Goal: Use online tool/utility: Utilize a website feature to perform a specific function

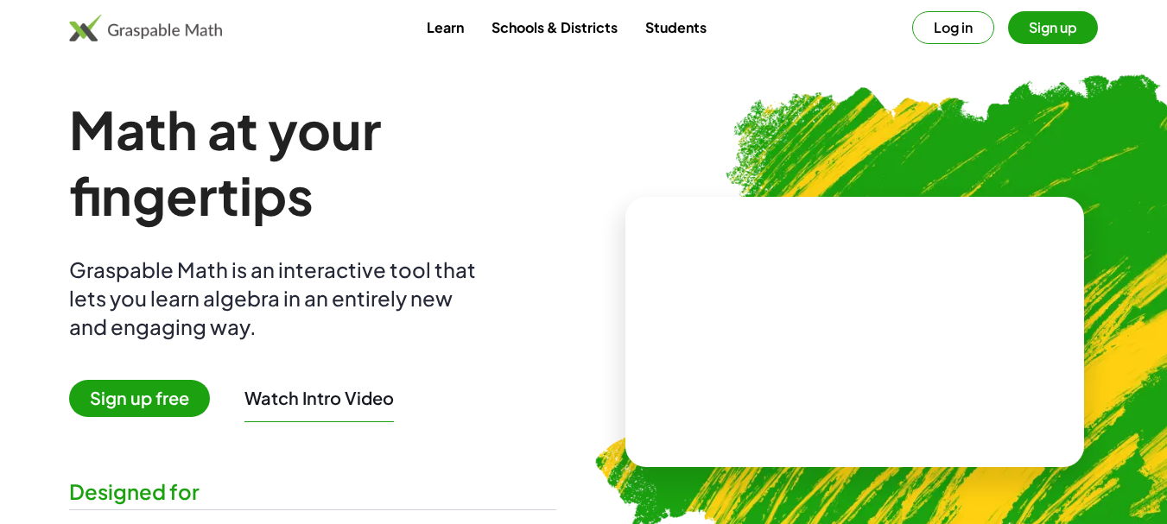
click at [893, 54] on div "Learn Schools & Districts Students Log in Sign up" at bounding box center [583, 27] width 1167 height 55
drag, startPoint x: 1115, startPoint y: 0, endPoint x: 546, endPoint y: 167, distance: 592.5
click at [545, 169] on h1 "Math at your fingertips" at bounding box center [312, 162] width 487 height 131
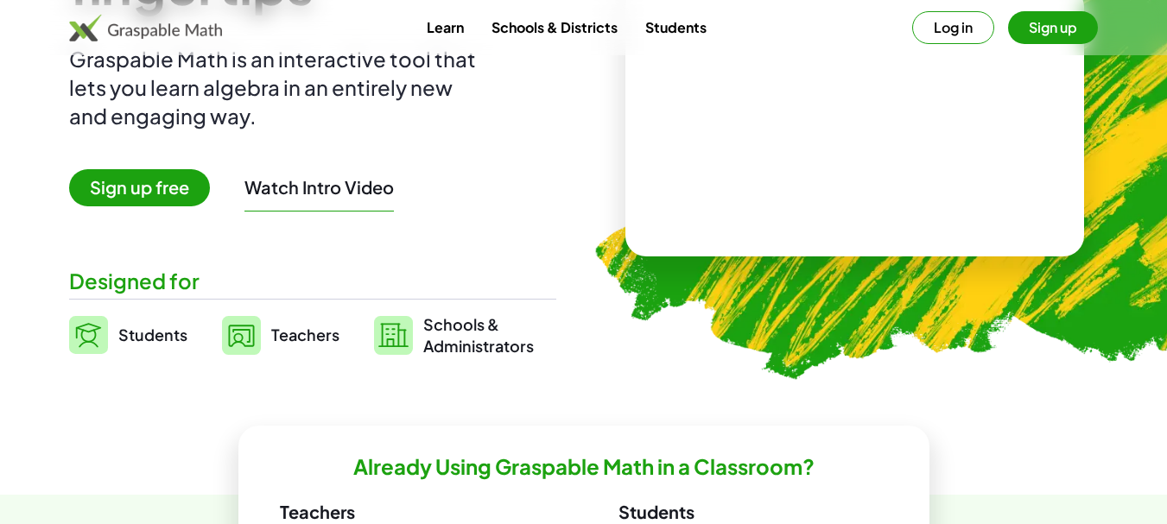
scroll to position [432, 0]
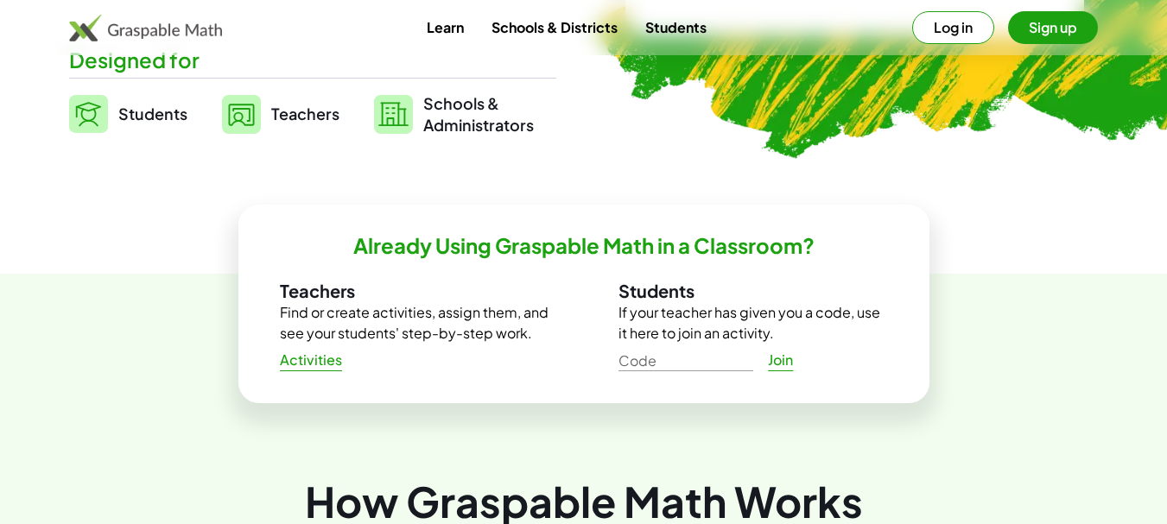
click at [333, 366] on span "Activities" at bounding box center [311, 361] width 63 height 18
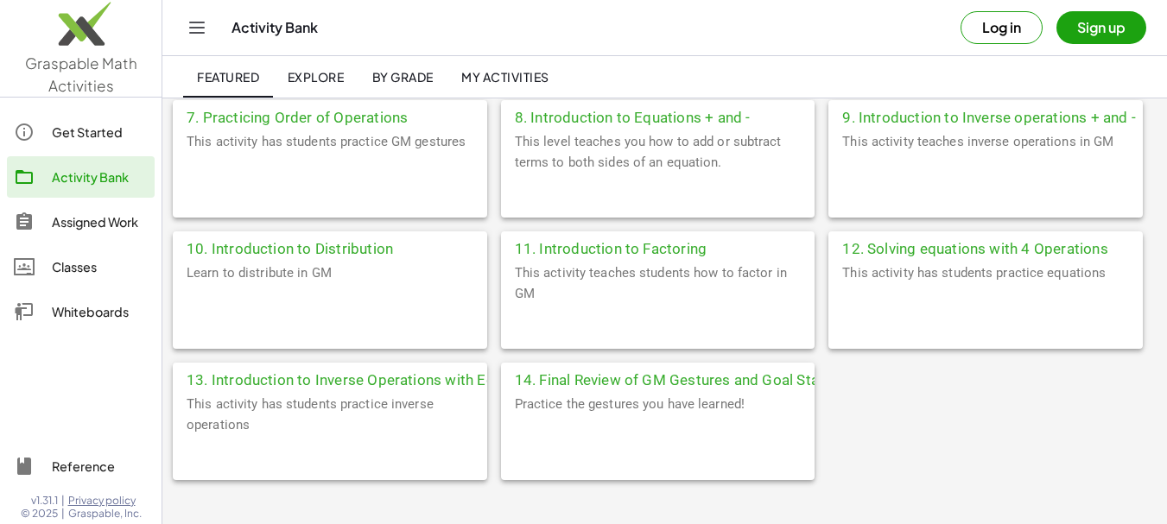
scroll to position [864, 0]
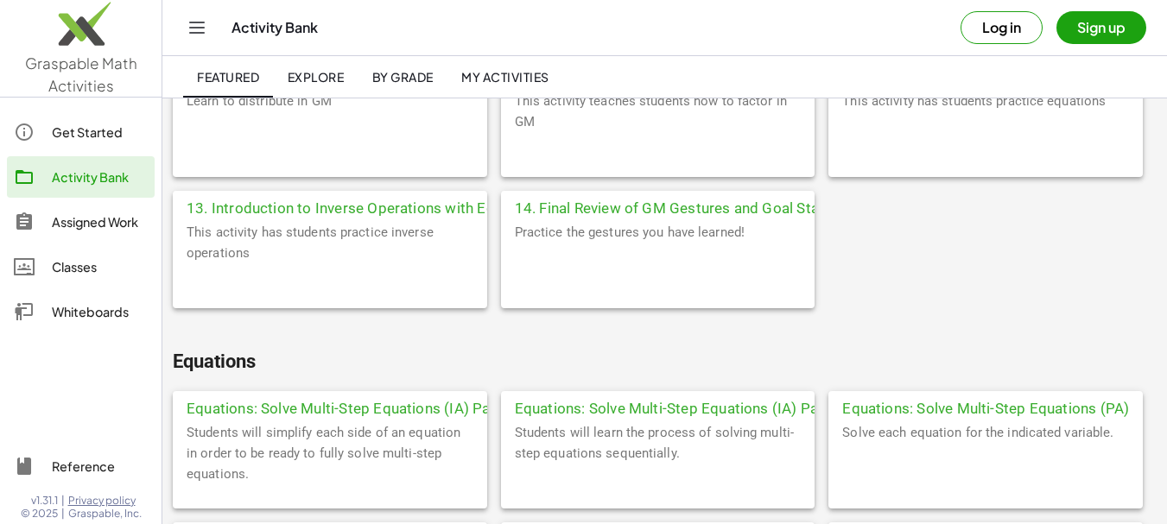
click at [79, 309] on div "Whiteboards" at bounding box center [100, 312] width 96 height 21
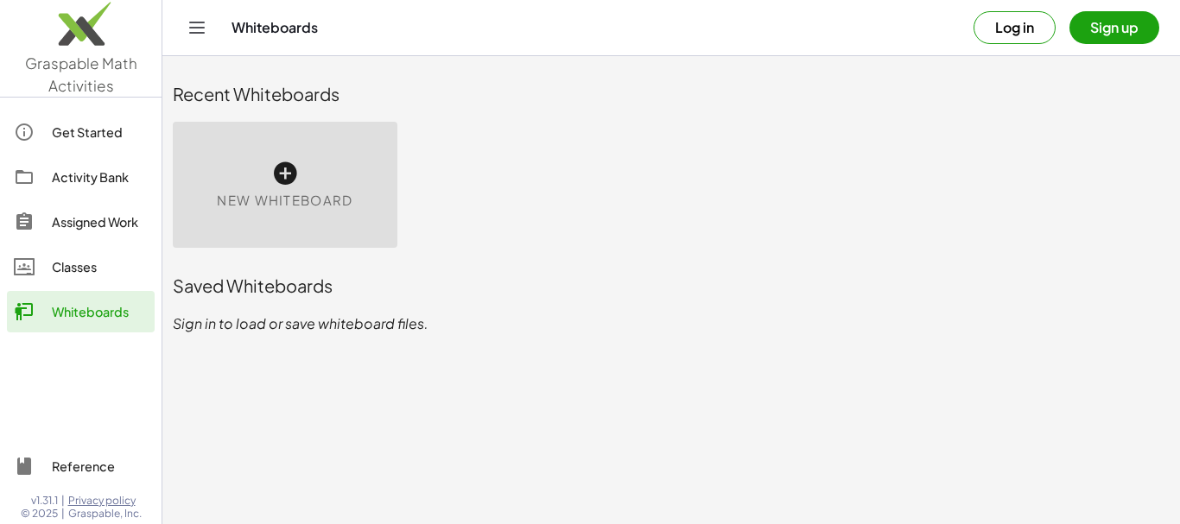
click at [303, 184] on div "New Whiteboard" at bounding box center [285, 185] width 225 height 126
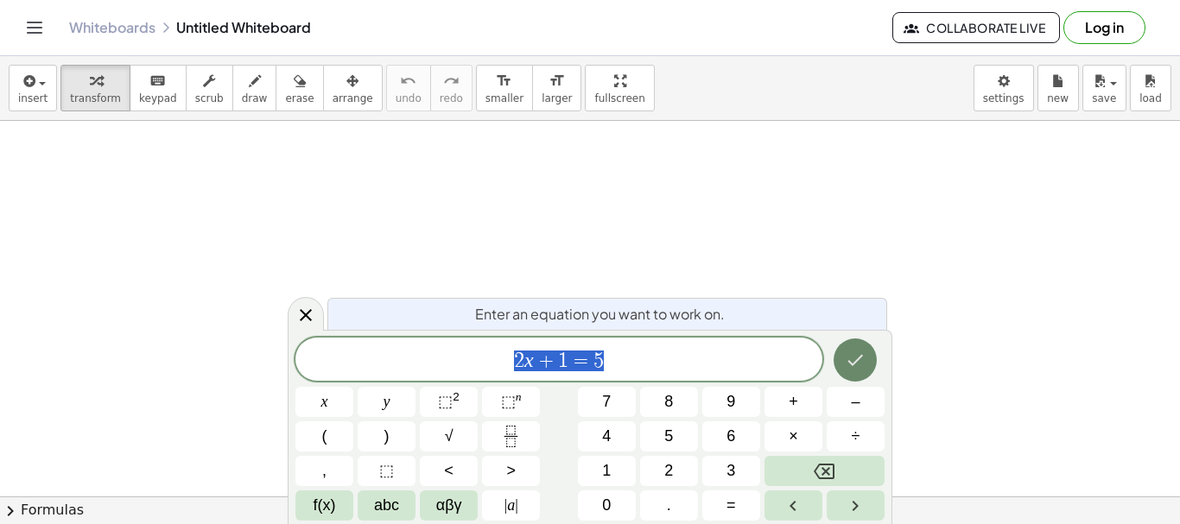
click at [868, 362] on button "Done" at bounding box center [855, 360] width 43 height 43
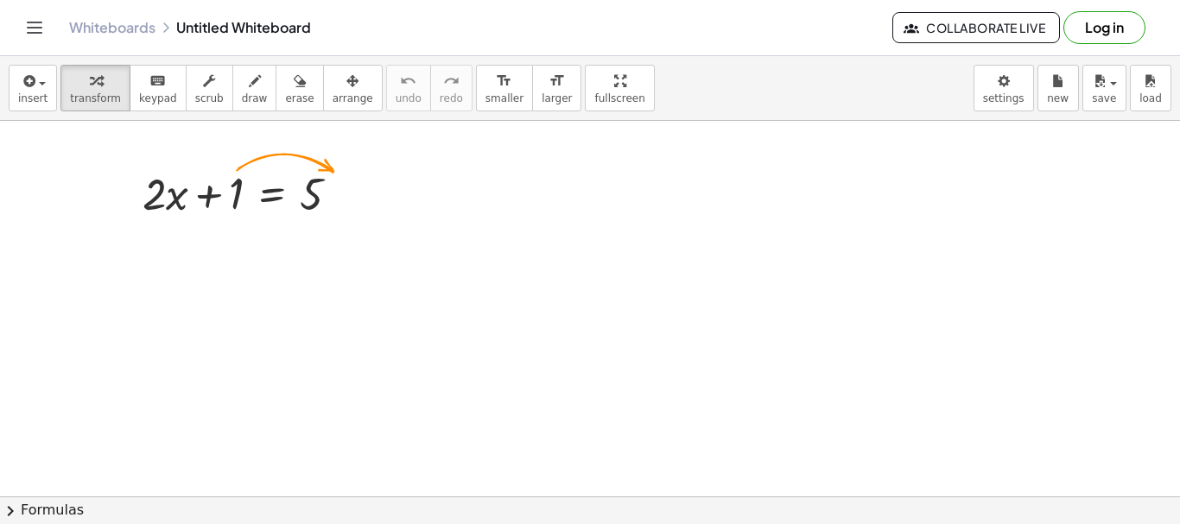
click at [441, 213] on div at bounding box center [590, 497] width 1180 height 752
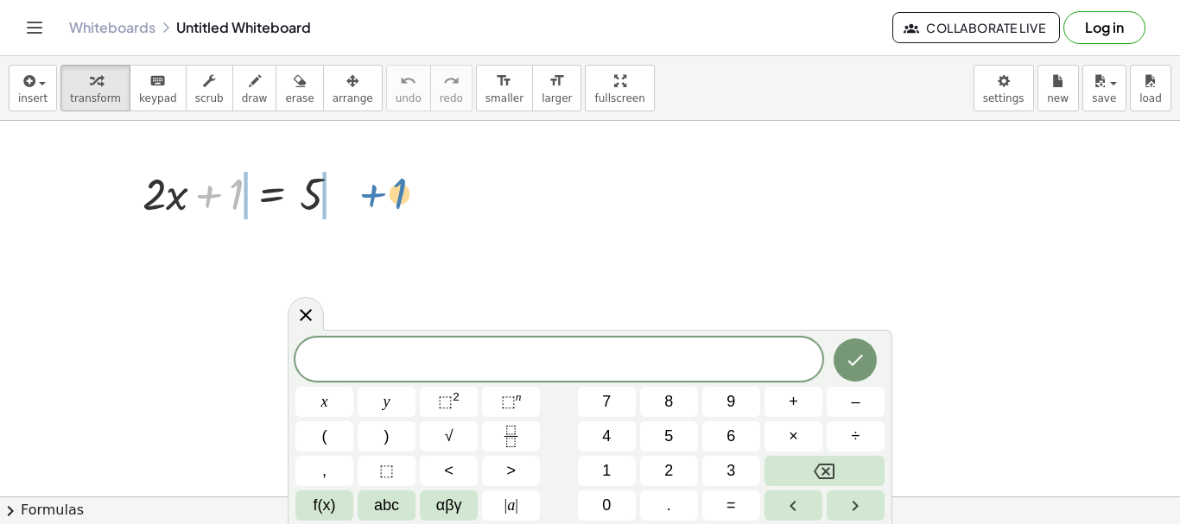
drag, startPoint x: 237, startPoint y: 187, endPoint x: 401, endPoint y: 186, distance: 164.2
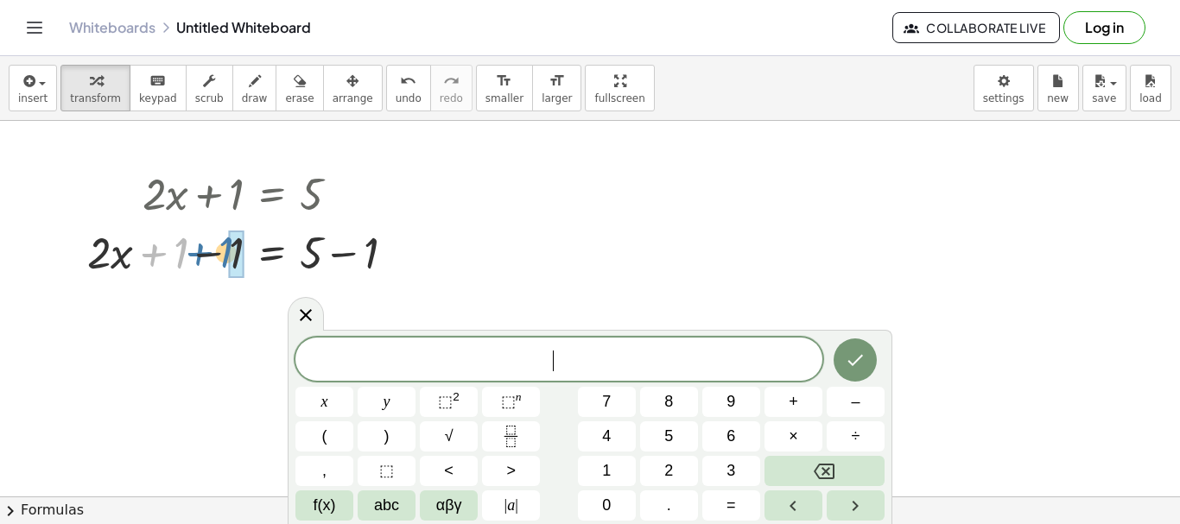
drag, startPoint x: 180, startPoint y: 264, endPoint x: 221, endPoint y: 264, distance: 41.5
click at [221, 264] on div at bounding box center [248, 251] width 339 height 59
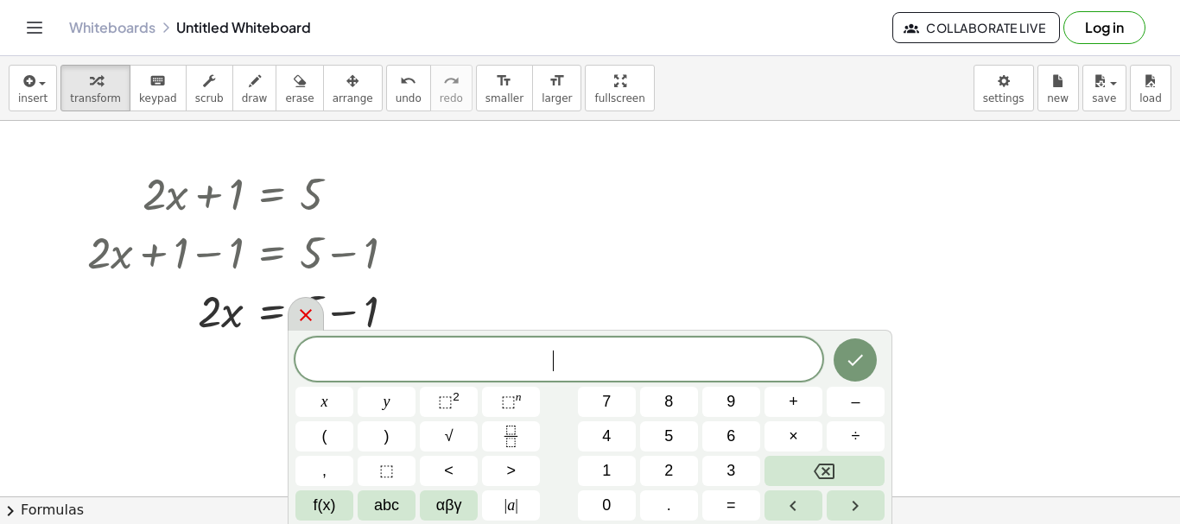
click at [301, 314] on icon at bounding box center [306, 315] width 21 height 21
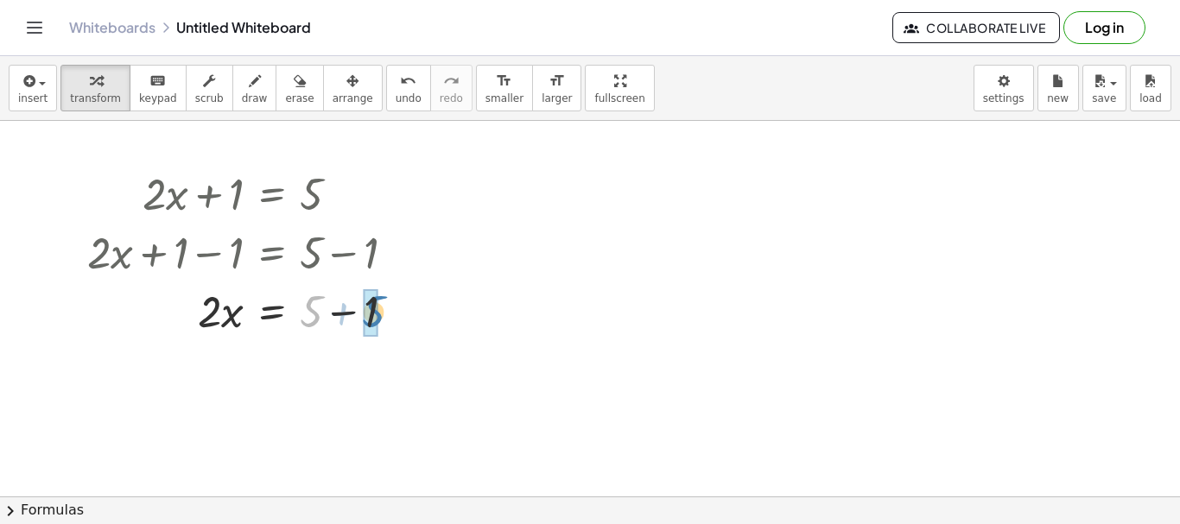
drag, startPoint x: 314, startPoint y: 316, endPoint x: 378, endPoint y: 321, distance: 65.0
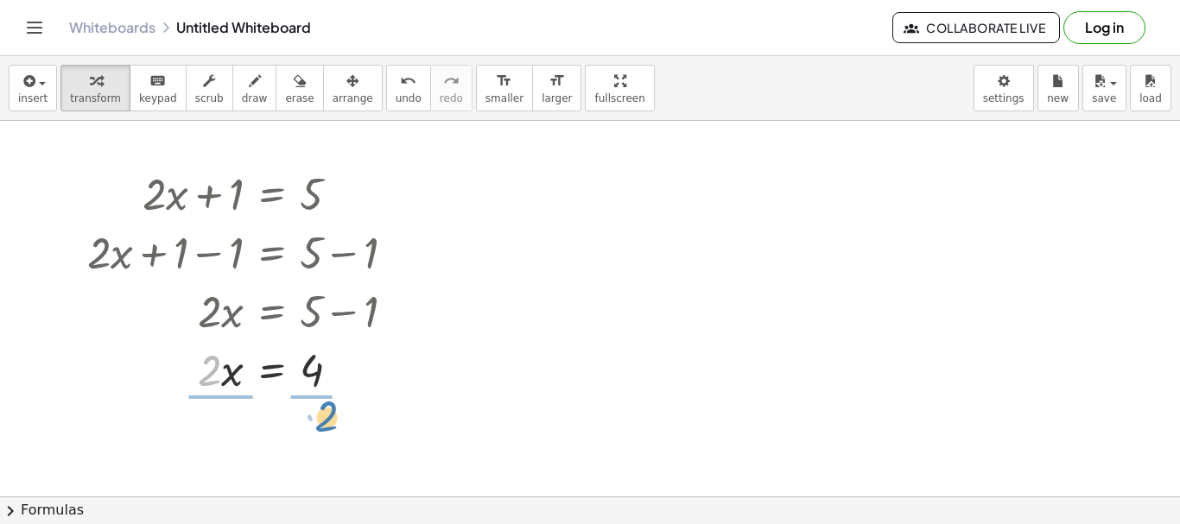
drag, startPoint x: 207, startPoint y: 375, endPoint x: 327, endPoint y: 417, distance: 127.4
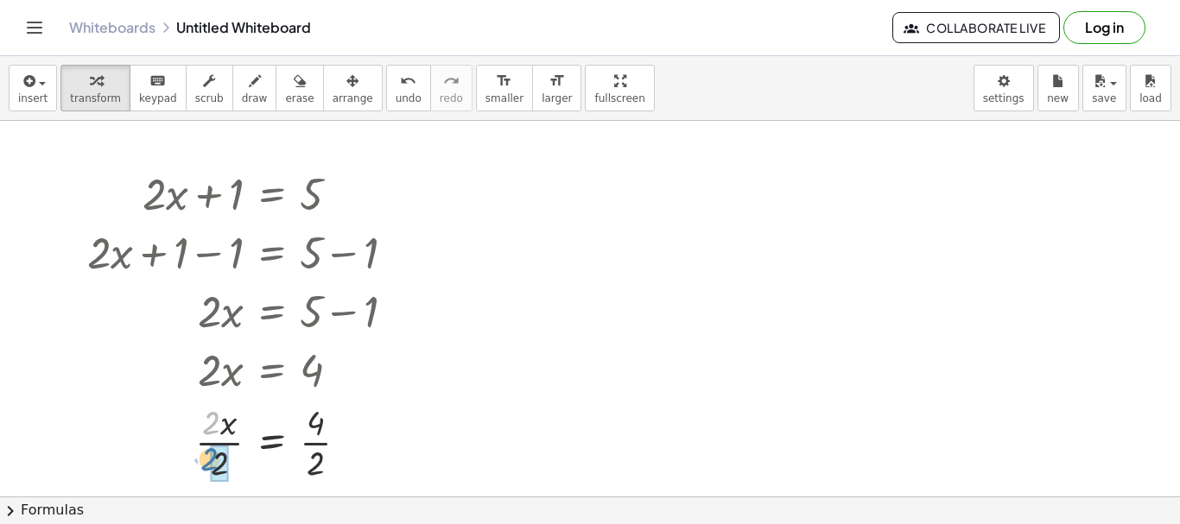
drag, startPoint x: 213, startPoint y: 429, endPoint x: 219, endPoint y: 467, distance: 39.5
drag, startPoint x: 315, startPoint y: 429, endPoint x: 309, endPoint y: 467, distance: 38.4
drag, startPoint x: 346, startPoint y: 194, endPoint x: 732, endPoint y: 251, distance: 389.5
click at [732, 251] on div "+ · 2 · x + 1 = 5 + · 2 · x + 1 − 1 = + 5 − 1 + · 2 · x + 0 = + 5 − 1 · 2 · x =…" at bounding box center [590, 497] width 1180 height 752
